Goal: Information Seeking & Learning: Learn about a topic

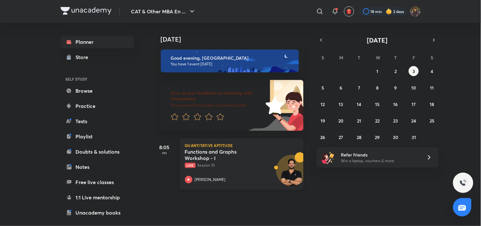
click at [268, 161] on div "Functions and Graphs Workshop - I Live Session 10" at bounding box center [234, 158] width 99 height 20
